Goal: Find specific page/section

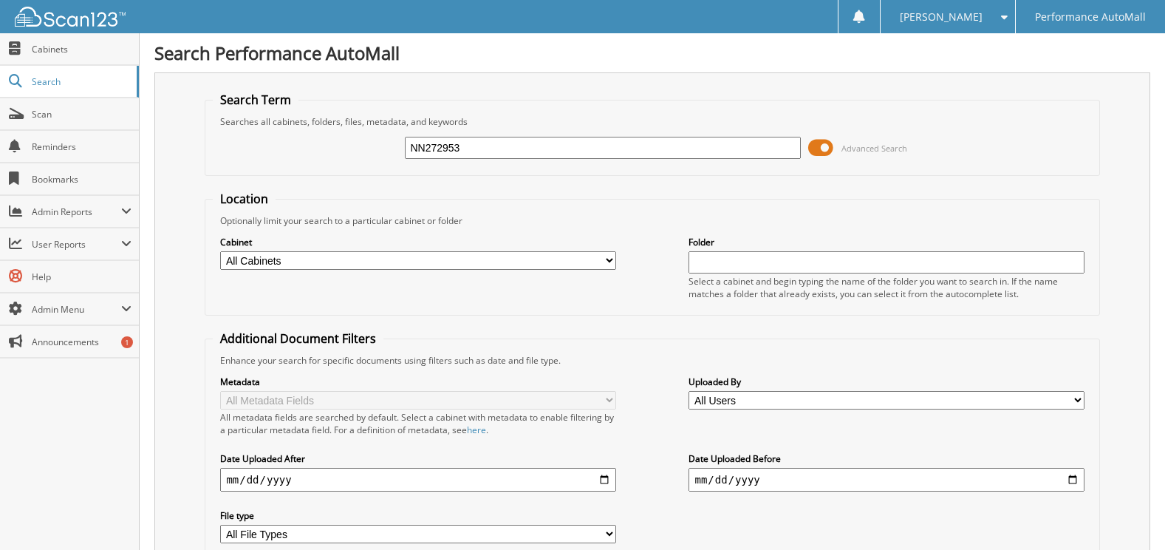
type input "NN272953"
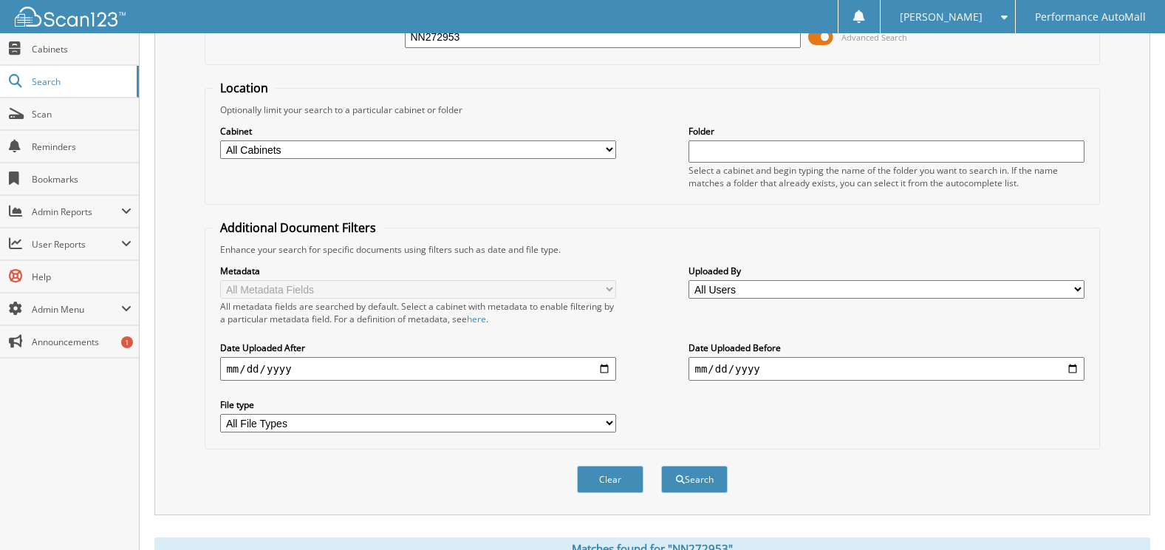
scroll to position [517, 0]
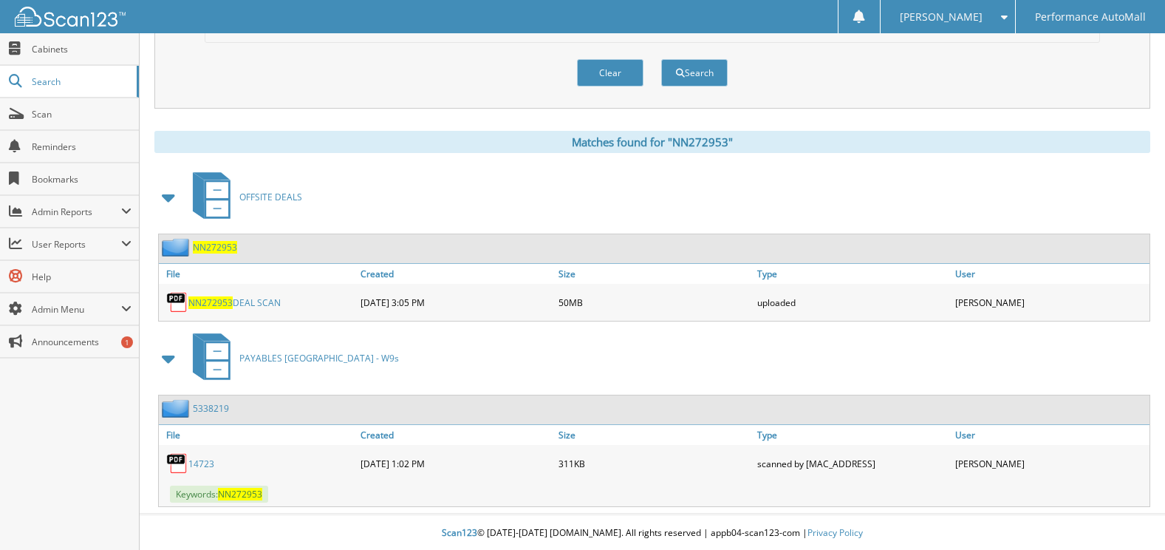
click at [219, 250] on span "NN272953" at bounding box center [215, 247] width 44 height 13
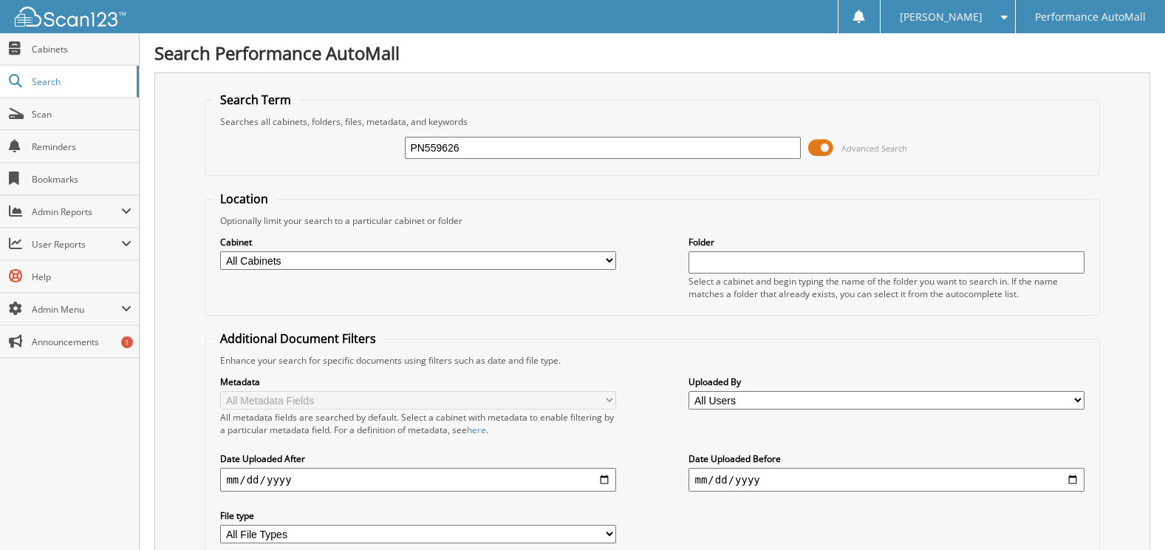
type input "PN559626"
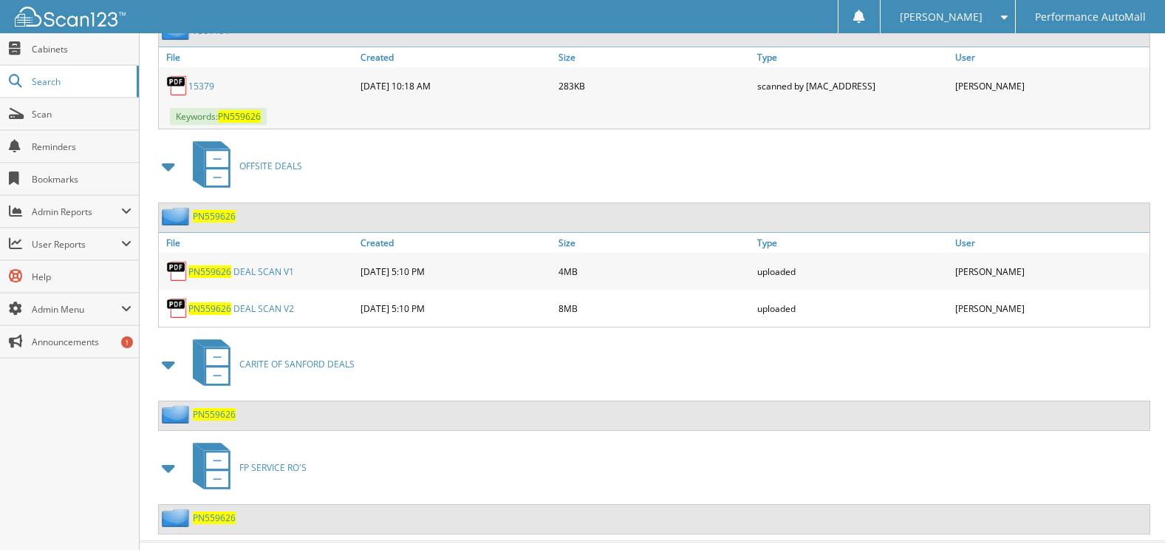
scroll to position [739, 0]
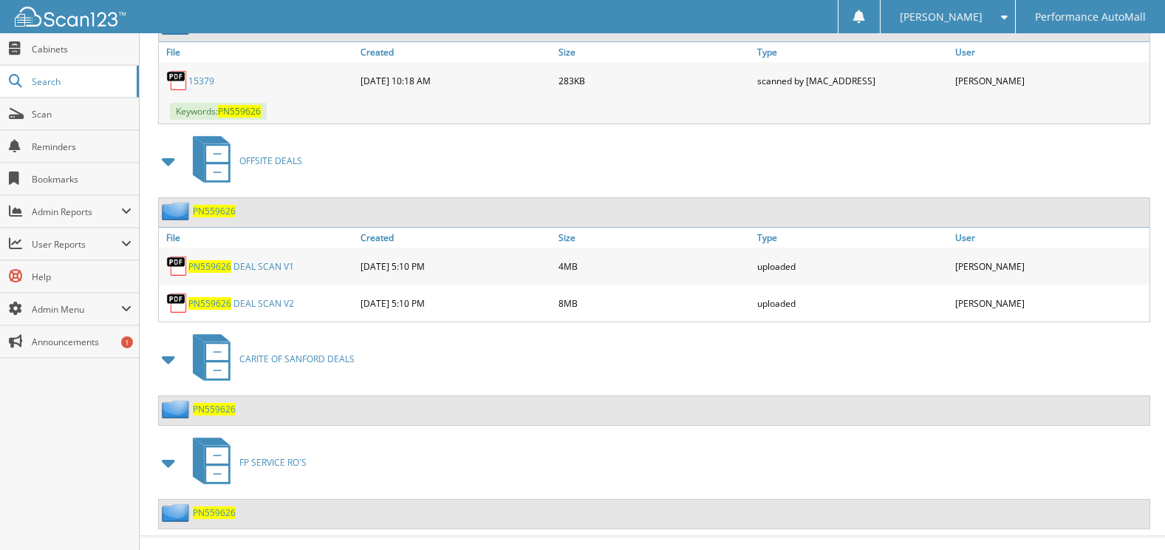
click at [205, 214] on span "P N 5 5 9 6 2 6" at bounding box center [214, 211] width 43 height 13
